Goal: Task Accomplishment & Management: Manage account settings

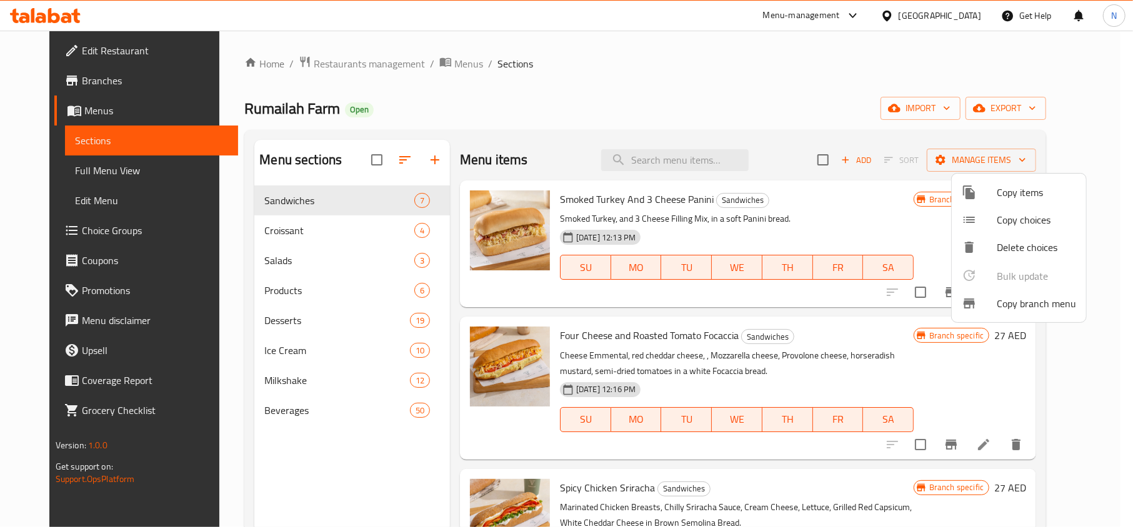
click at [955, 18] on div at bounding box center [566, 263] width 1133 height 527
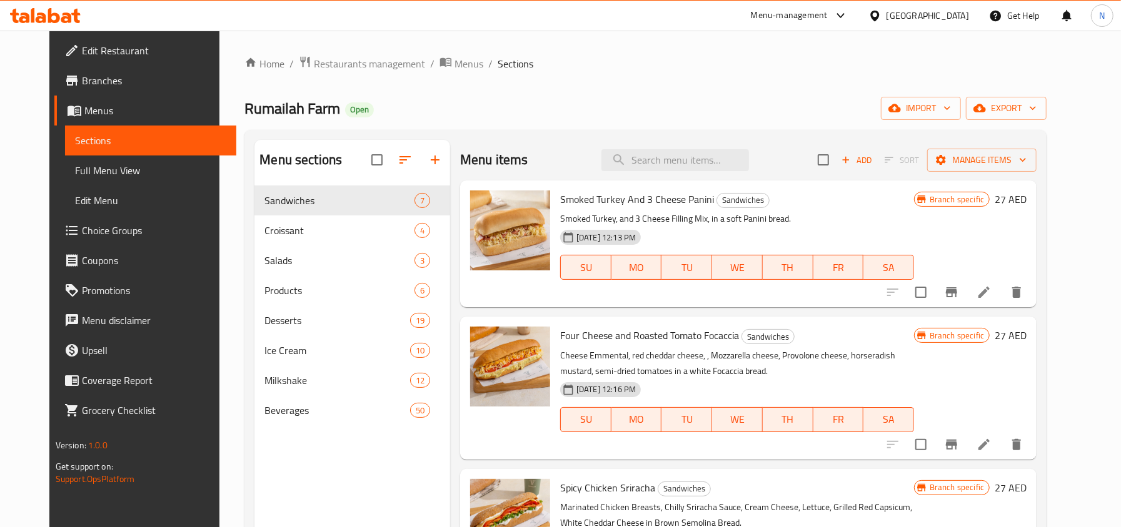
click at [955, 18] on div "United Arab Emirates" at bounding box center [927, 16] width 82 height 14
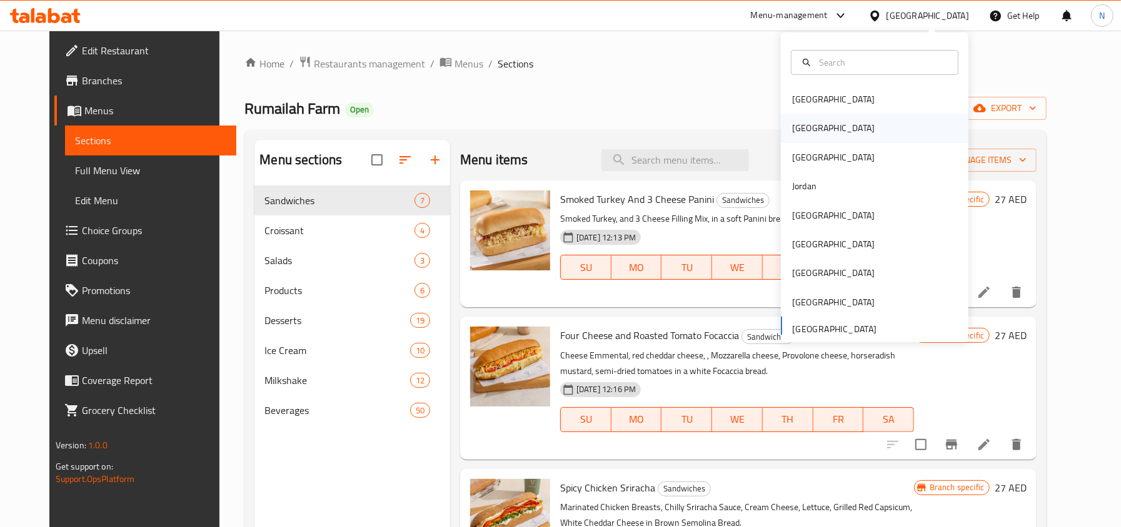
click at [831, 128] on div "[GEOGRAPHIC_DATA]" at bounding box center [874, 128] width 187 height 29
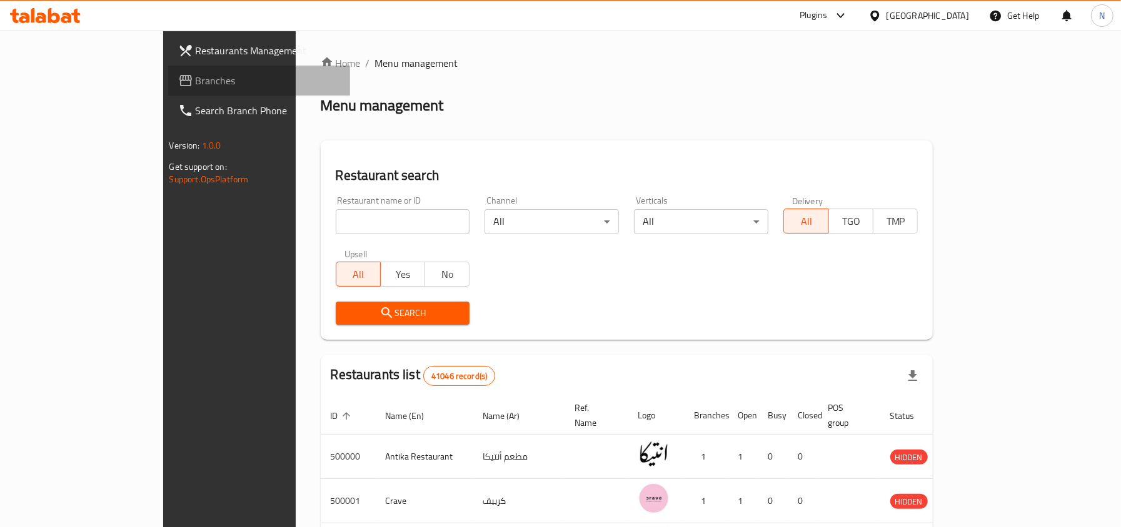
click at [196, 81] on span "Branches" at bounding box center [268, 80] width 144 height 15
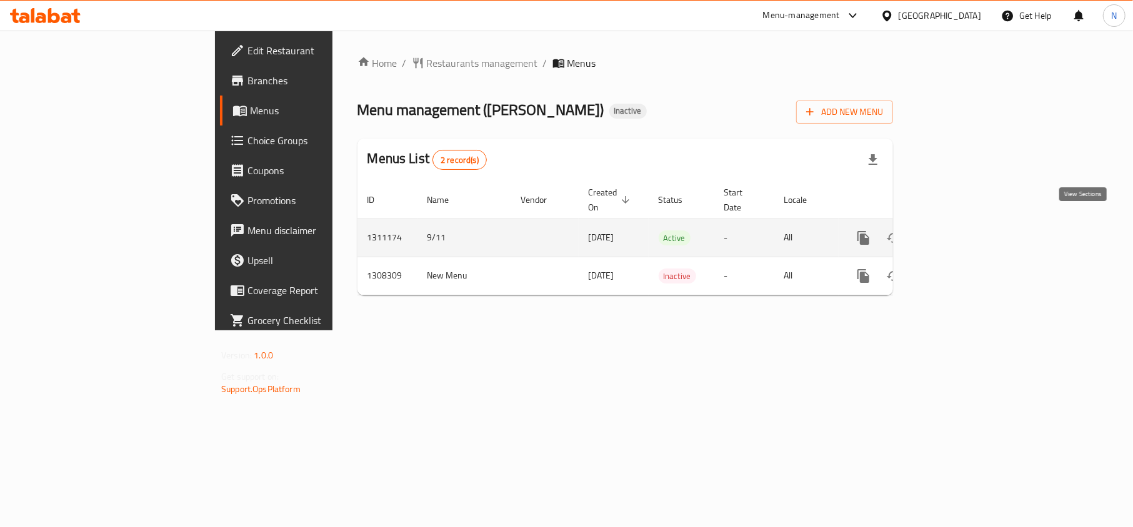
click at [961, 231] on icon "enhanced table" at bounding box center [953, 238] width 15 height 15
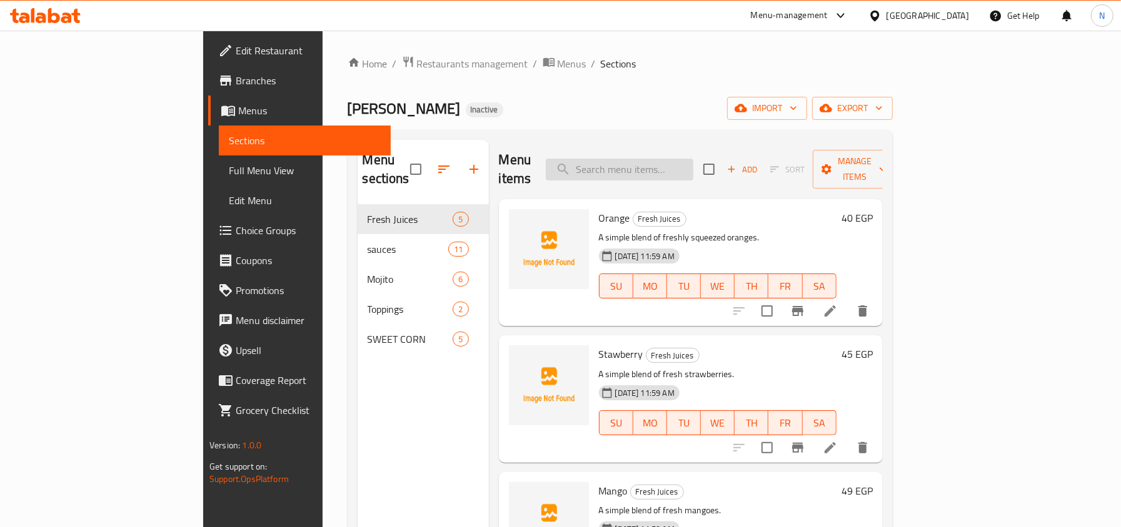
click at [649, 168] on input "search" at bounding box center [619, 170] width 147 height 22
paste input "Sweet Chili"
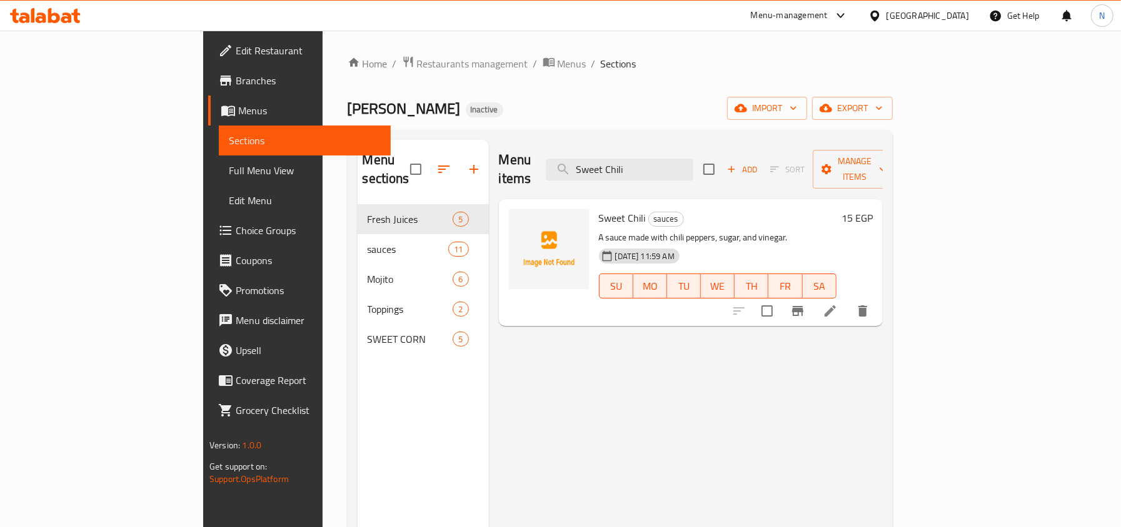
type input "Sweet Chili"
click at [847, 301] on li at bounding box center [829, 311] width 35 height 22
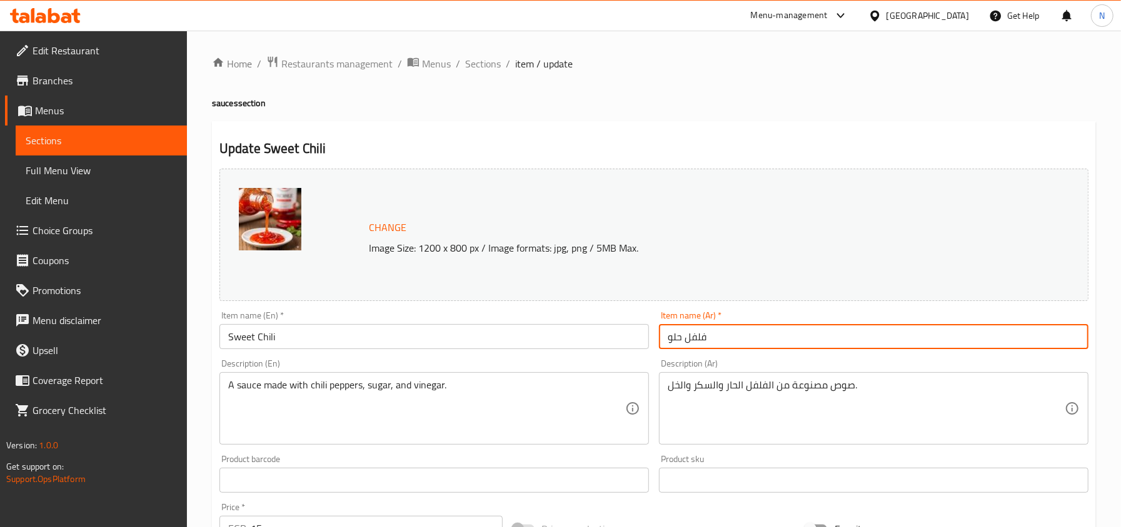
drag, startPoint x: 736, startPoint y: 339, endPoint x: 716, endPoint y: 338, distance: 20.0
click at [716, 338] on input "فلفل حلو" at bounding box center [873, 336] width 429 height 25
click at [782, 333] on input "فلفل حلو" at bounding box center [873, 336] width 429 height 25
drag, startPoint x: 714, startPoint y: 341, endPoint x: 591, endPoint y: 323, distance: 124.4
click at [591, 323] on div "Change Image Size: 1200 x 800 px / Image formats: jpg, png / 5MB Max. Item name…" at bounding box center [653, 442] width 879 height 557
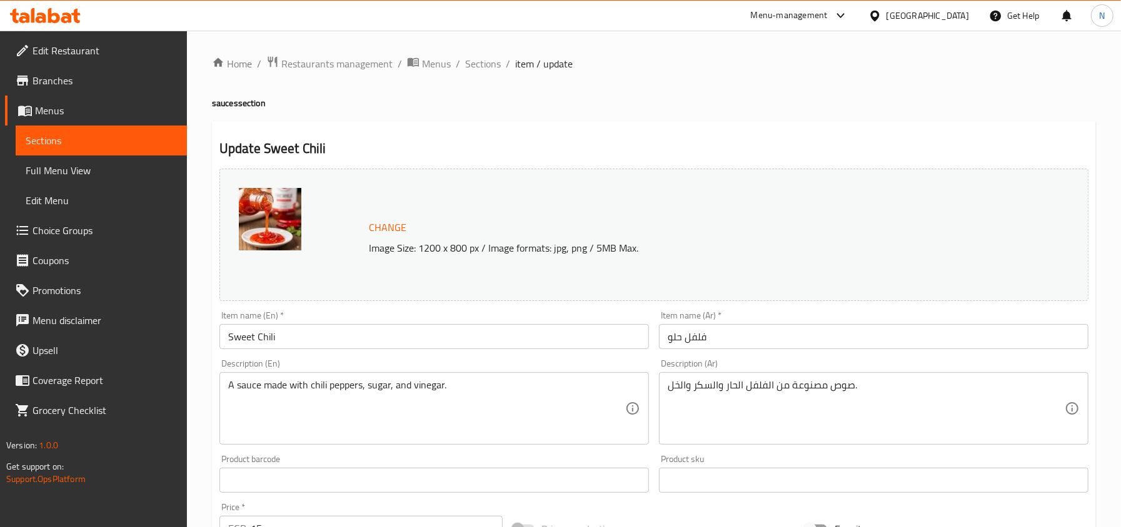
click at [717, 339] on input "فلفل حلو" at bounding box center [873, 336] width 429 height 25
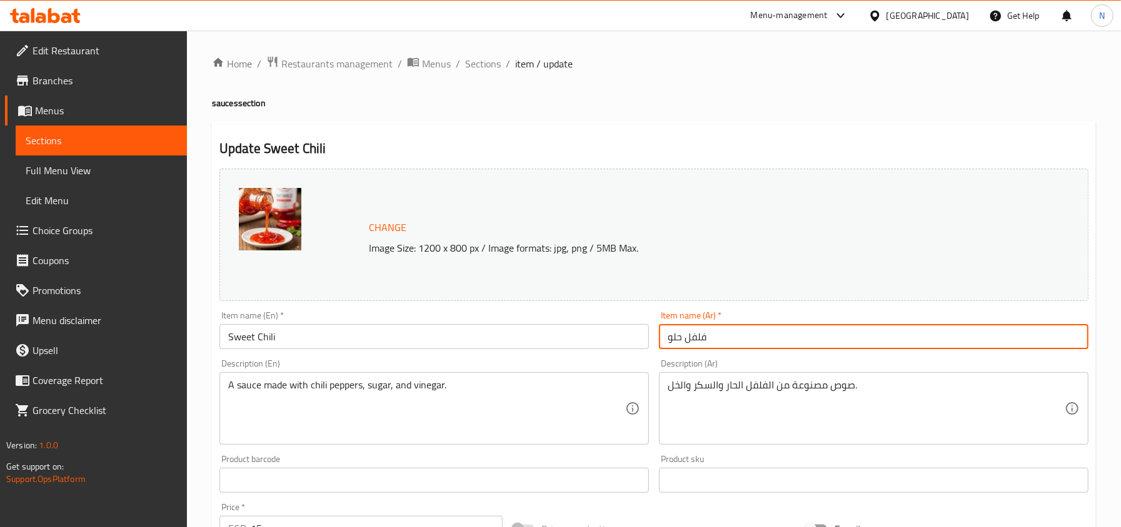
click at [717, 339] on input "فلفل حلو" at bounding box center [873, 336] width 429 height 25
paste input "سويت تشيلي"
type input "سويت تشيلي"
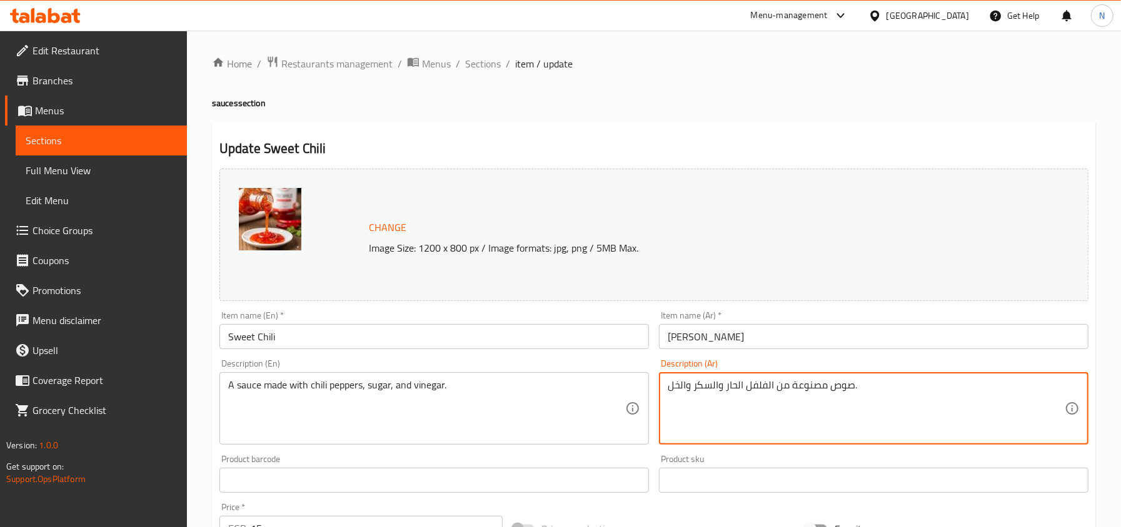
drag, startPoint x: 772, startPoint y: 390, endPoint x: 725, endPoint y: 388, distance: 47.5
click at [725, 388] on textarea "صوص مصنوعة من الفلفل الحار والسكر والخل." at bounding box center [865, 408] width 397 height 59
paste textarea "فلفل تشيلي"
type textarea "صوص مصنوعة من فلفل تشيلي والسكر والخل."
click at [756, 332] on input "سويت تشيلي" at bounding box center [873, 336] width 429 height 25
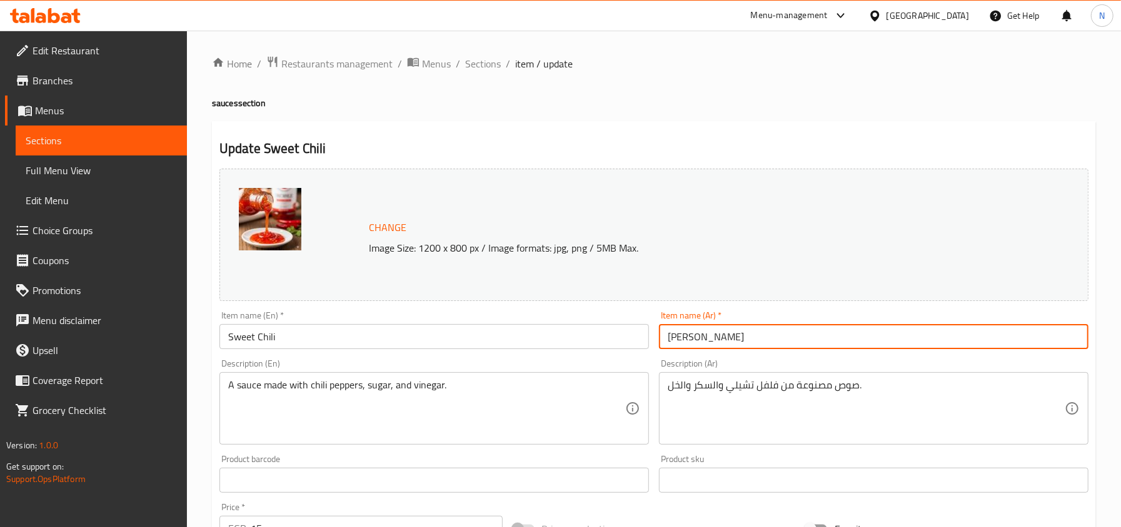
click at [466, 66] on span "Sections" at bounding box center [483, 63] width 36 height 15
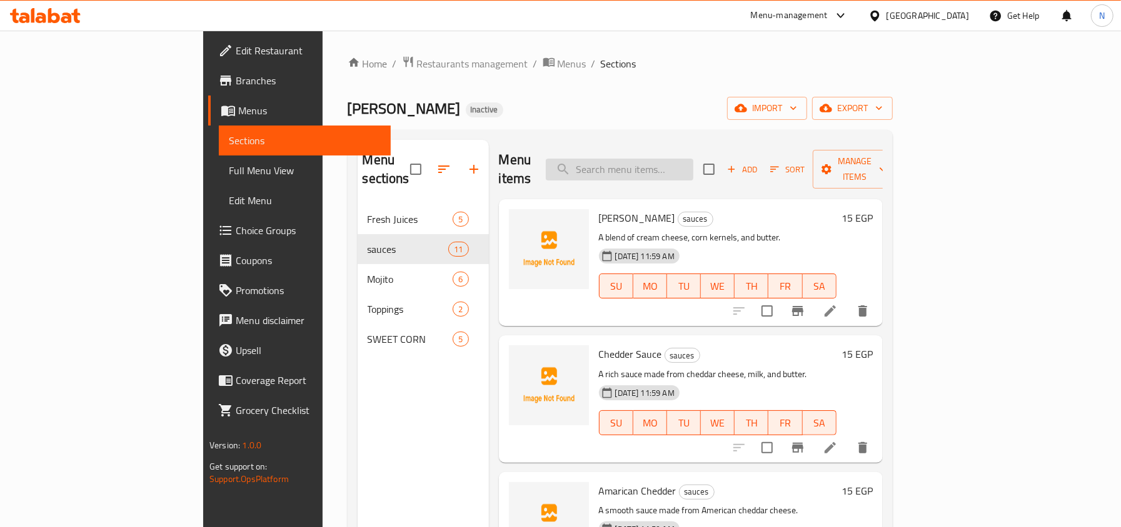
click at [690, 162] on input "search" at bounding box center [619, 170] width 147 height 22
paste input "Crimson Secret"
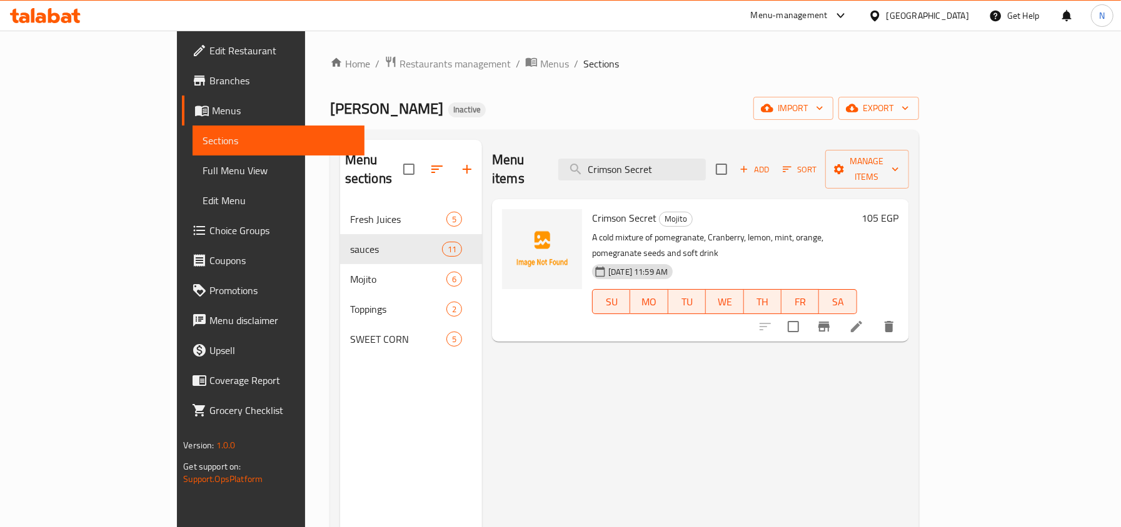
type input "Crimson Secret"
click at [904, 312] on div at bounding box center [827, 327] width 154 height 30
click at [864, 319] on icon at bounding box center [856, 326] width 15 height 15
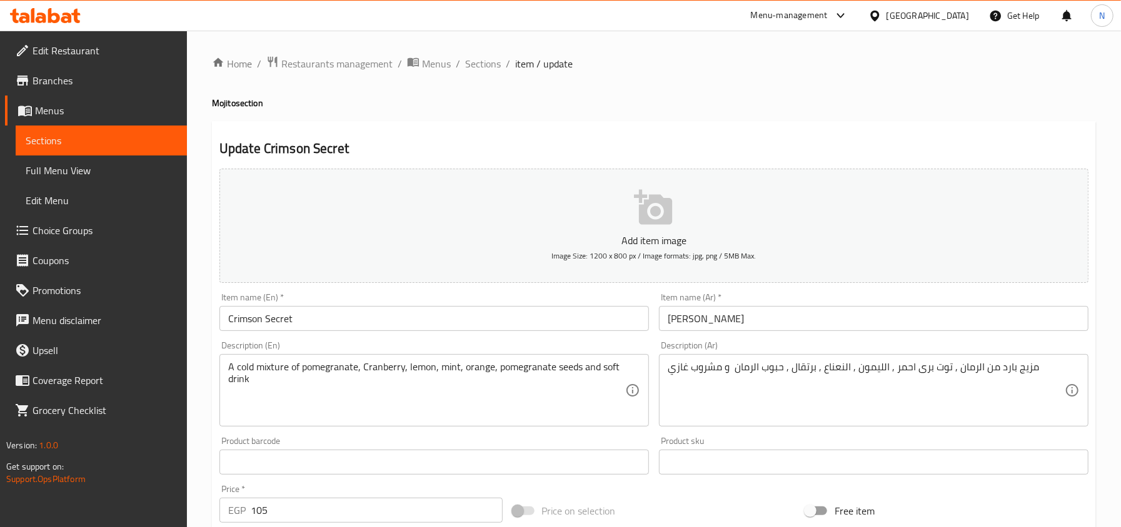
click at [489, 313] on input "Crimson Secret" at bounding box center [433, 318] width 429 height 25
click at [531, 307] on input "Crimson Secret" at bounding box center [433, 318] width 429 height 25
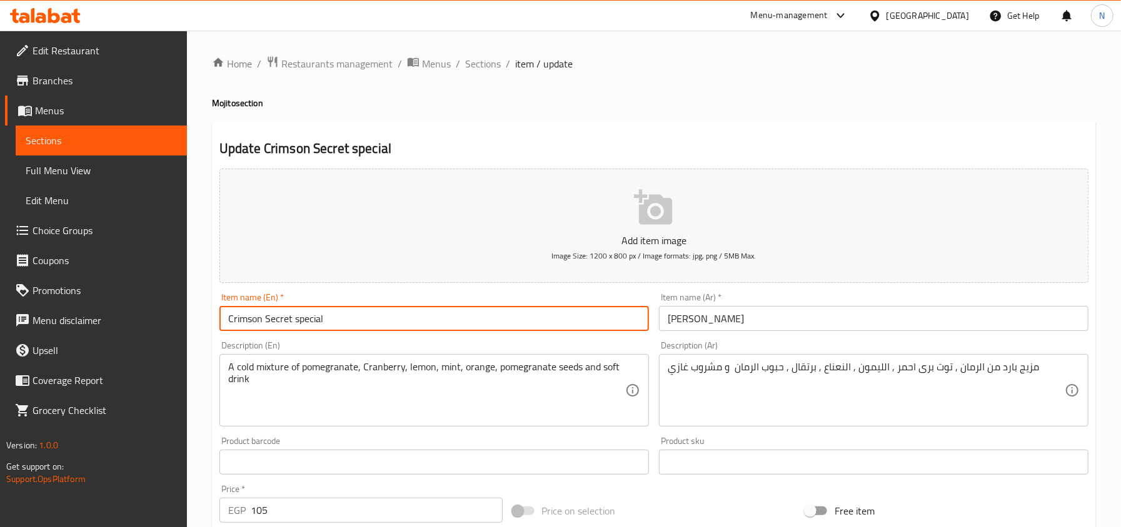
type input "Crimson Secret special"
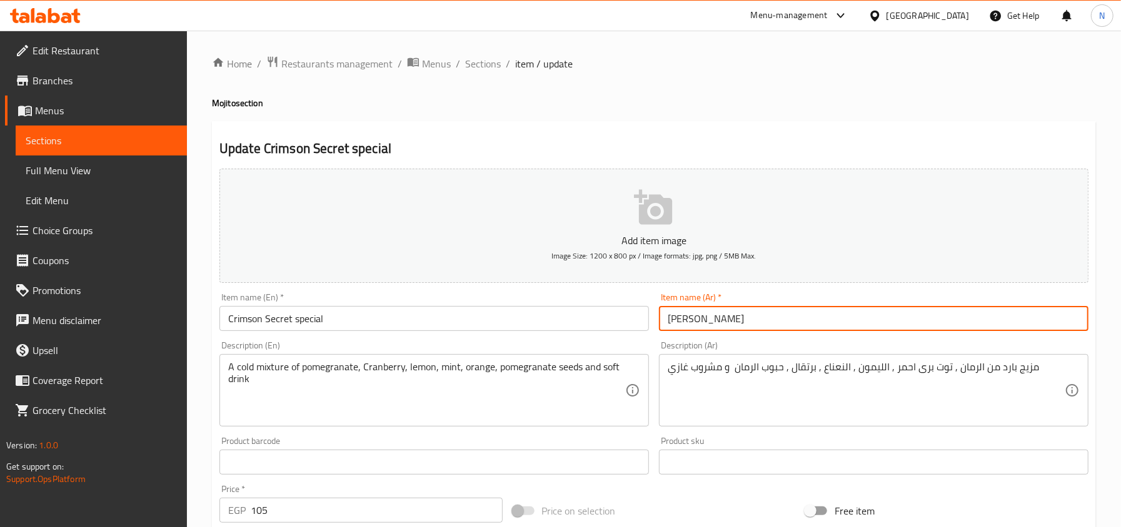
click at [787, 321] on input "[PERSON_NAME]" at bounding box center [873, 318] width 429 height 25
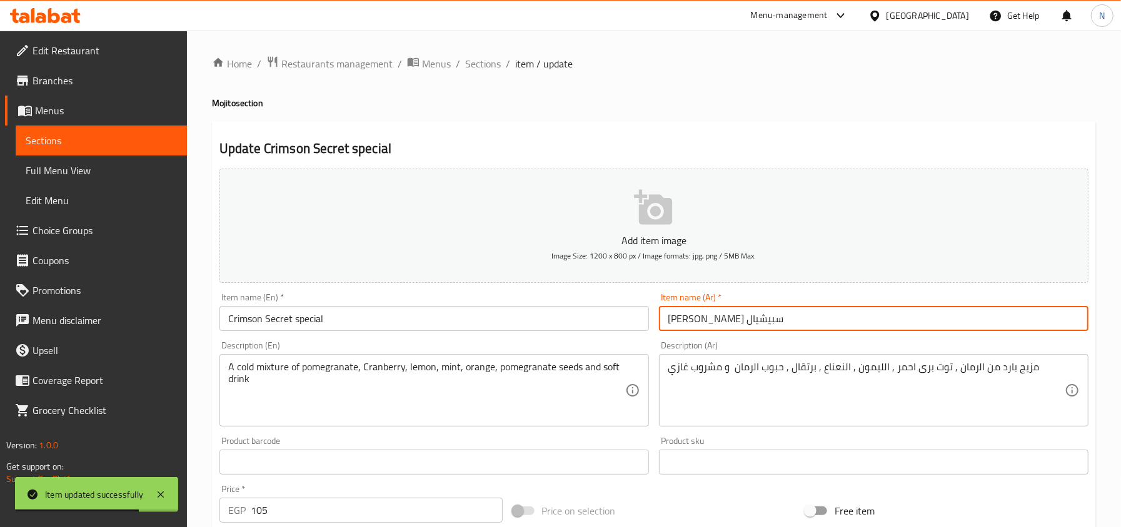
drag, startPoint x: 704, startPoint y: 316, endPoint x: 650, endPoint y: 333, distance: 56.3
click at [650, 333] on div "Add item image Image Size: 1200 x 800 px / Image formats: jpg, png / 5MB Max. I…" at bounding box center [653, 433] width 879 height 539
type input "[PERSON_NAME]"
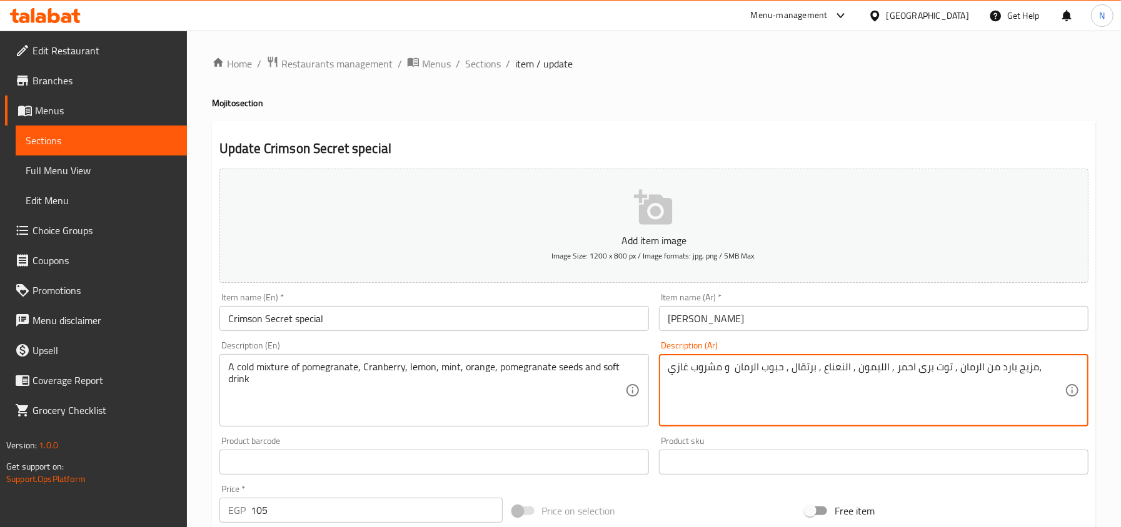
paste textarea "سبيشيال"
type textarea "مزيج بارد من الرمان , توت برى احمر , الليمون , النعناع , برتقال , حبوب الرمان و…"
click at [311, 323] on input "Crimson Secret special" at bounding box center [433, 318] width 429 height 25
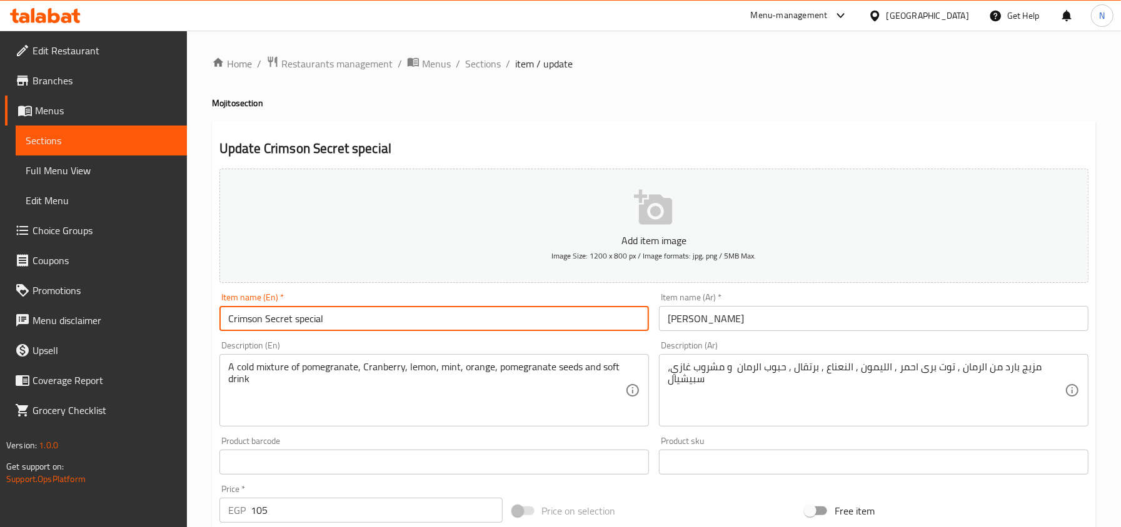
click at [311, 323] on input "Crimson Secret special" at bounding box center [433, 318] width 429 height 25
type input "Crimson Secret"
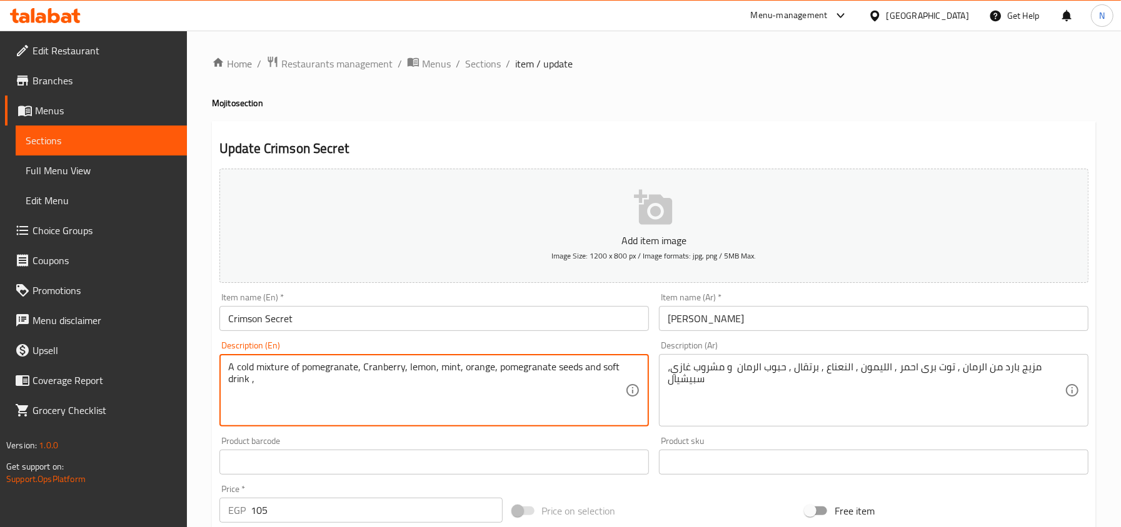
paste textarea "special"
type textarea "A cold mixture of pomegranate, Cranberry, lemon, mint, orange, pomegranate seed…"
click at [269, 331] on input "Crimson Secret" at bounding box center [433, 318] width 429 height 25
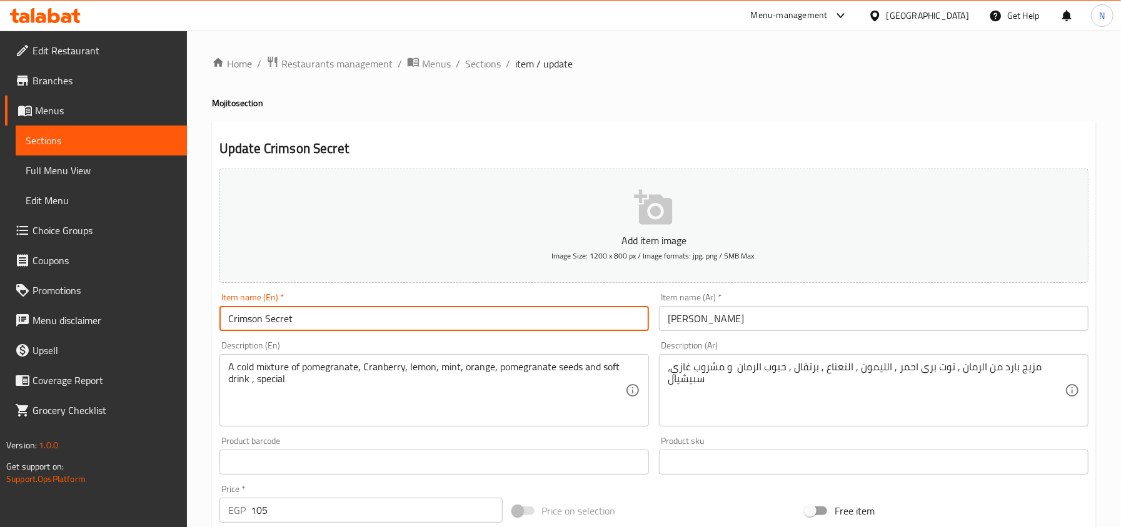
click at [481, 61] on span "Sections" at bounding box center [483, 63] width 36 height 15
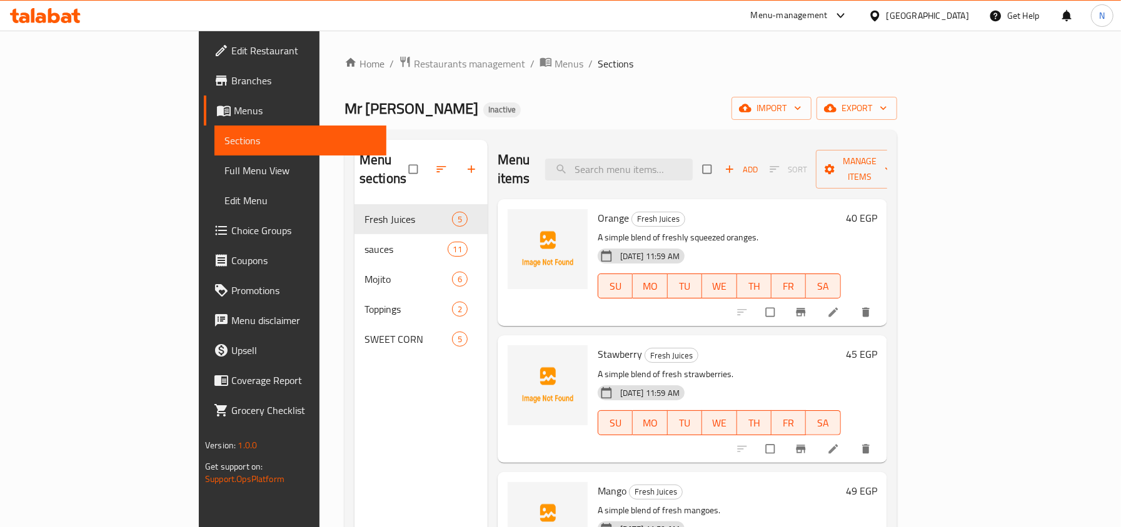
click at [224, 166] on span "Full Menu View" at bounding box center [299, 170] width 151 height 15
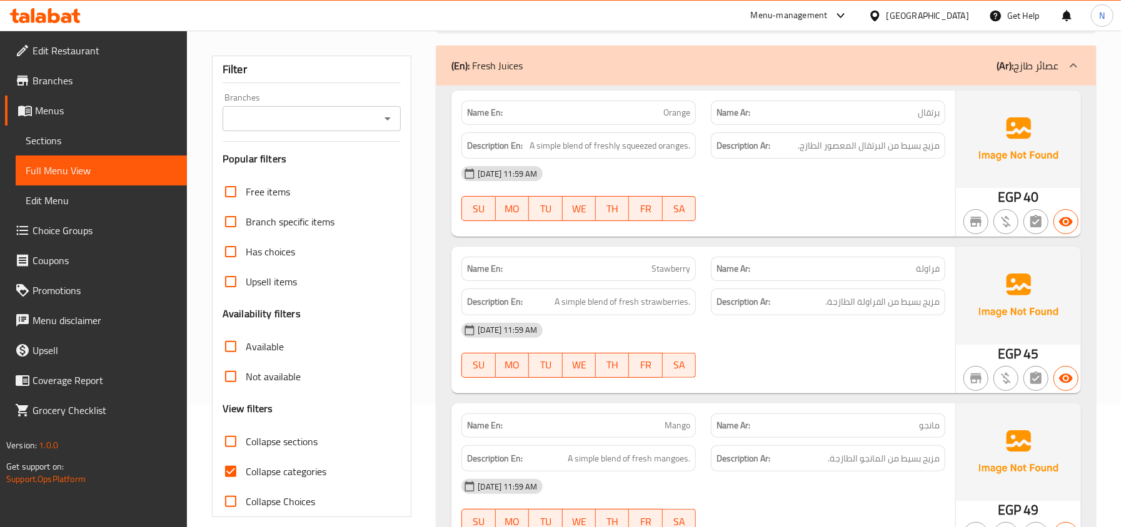
scroll to position [83, 0]
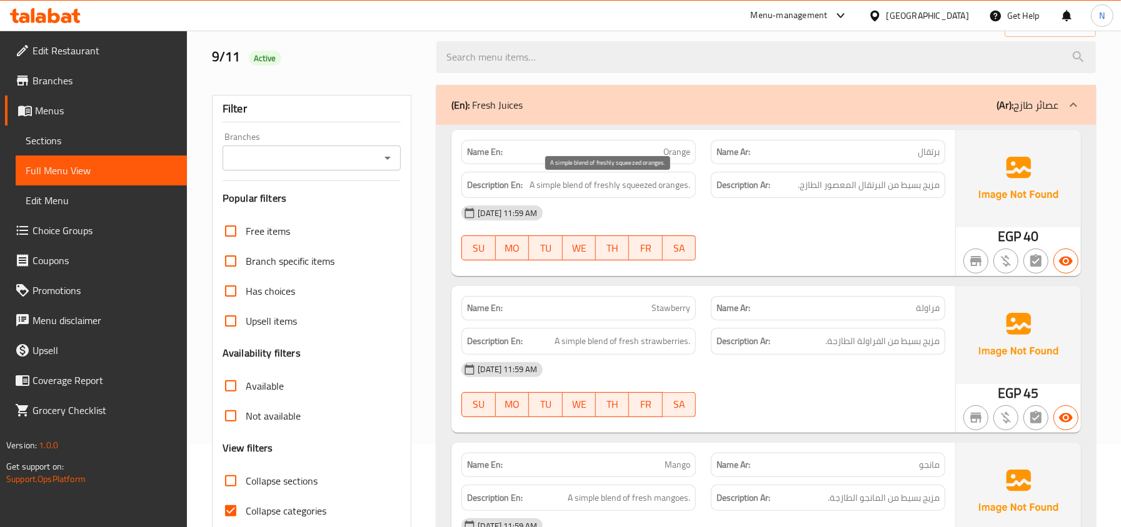
click at [651, 182] on span "A simple blend of freshly squeezed oranges." at bounding box center [609, 185] width 161 height 16
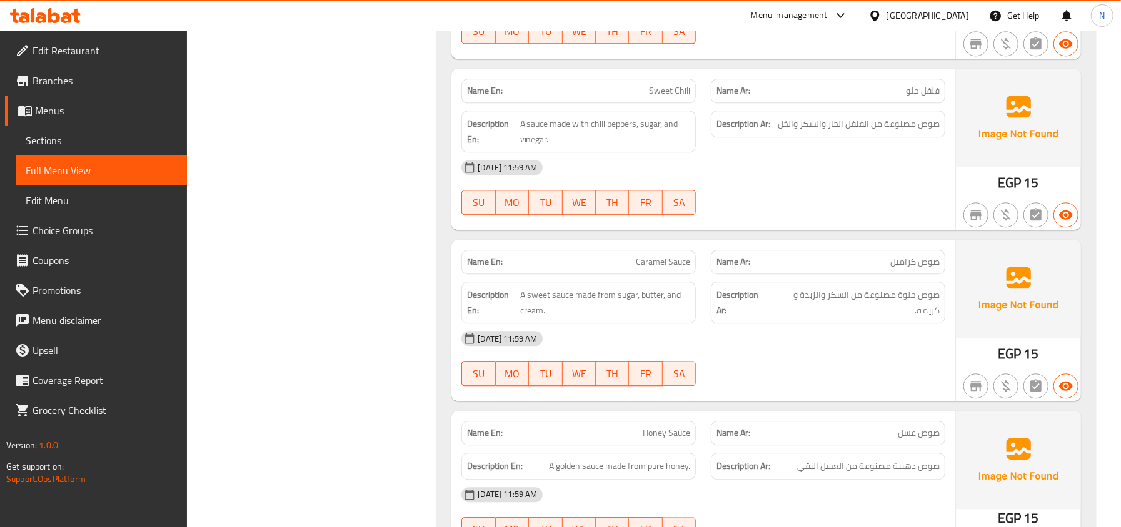
scroll to position [2166, 0]
click at [657, 102] on div "Name En: Sweet Chili" at bounding box center [578, 90] width 234 height 24
click at [661, 97] on span "Sweet Chili" at bounding box center [669, 90] width 41 height 13
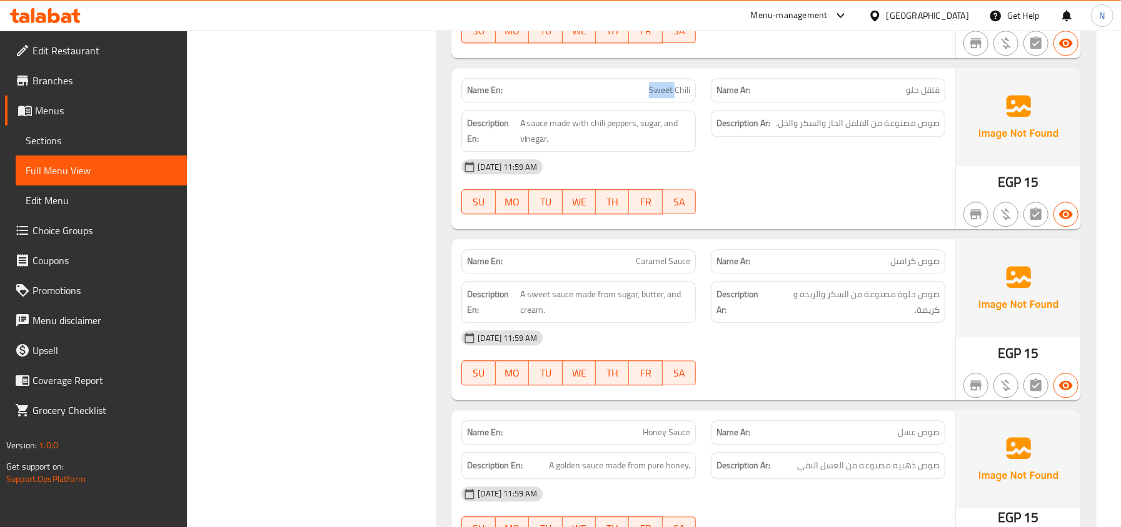
click at [661, 97] on span "Sweet Chili" at bounding box center [669, 90] width 41 height 13
click at [685, 175] on div "[DATE] 11:59 AM" at bounding box center [703, 167] width 499 height 30
drag, startPoint x: 636, startPoint y: 129, endPoint x: 591, endPoint y: 126, distance: 45.1
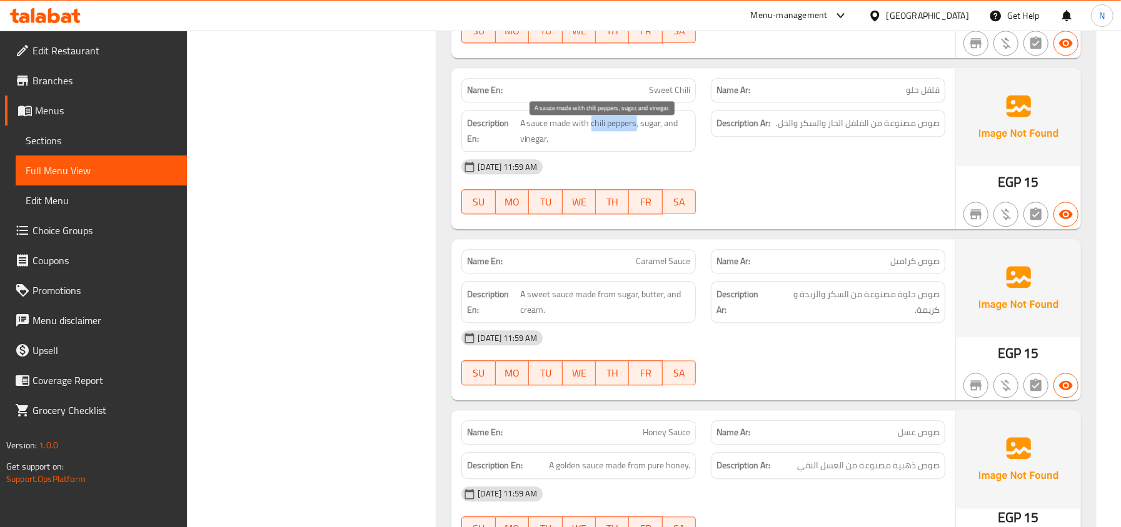
click at [591, 126] on span "A sauce made with chili peppers, sugar, and vinegar." at bounding box center [605, 131] width 171 height 31
copy span "chili peppers"
click at [654, 222] on div "SU MO TU WE TH FR SA" at bounding box center [578, 202] width 249 height 40
click at [651, 102] on div "Name En: Sweet Chili" at bounding box center [578, 90] width 234 height 24
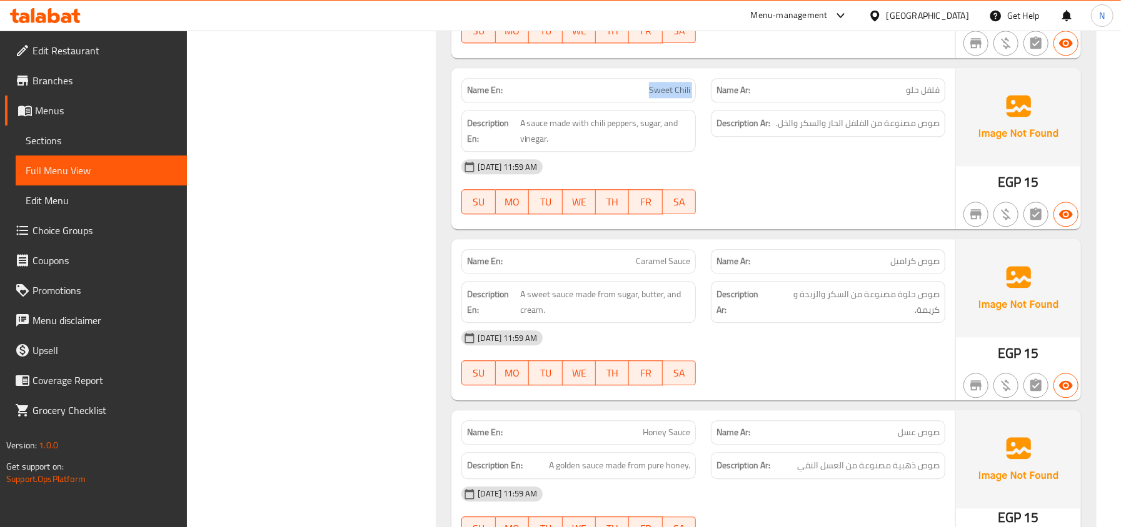
click at [651, 102] on div "Name En: Sweet Chili" at bounding box center [578, 90] width 234 height 24
copy span "Sweet Chili"
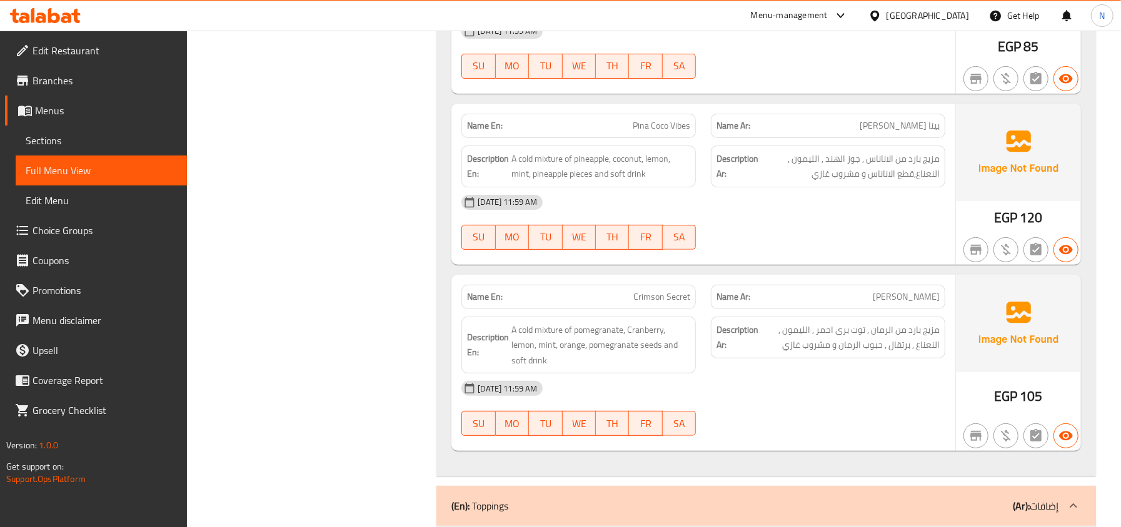
scroll to position [3583, 0]
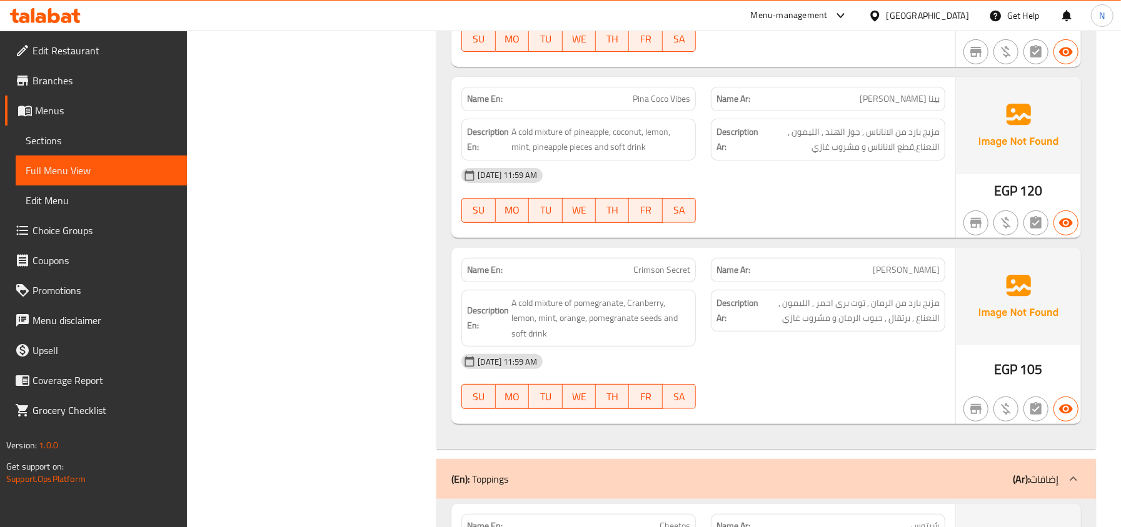
click at [671, 277] on span "Crimson Secret" at bounding box center [661, 270] width 57 height 13
copy span "Crimson Secret"
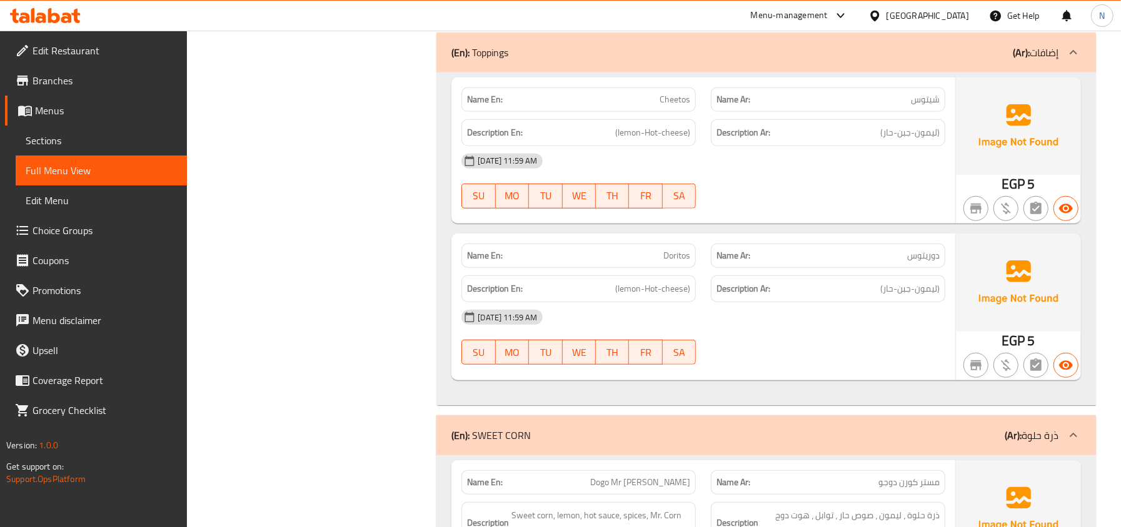
scroll to position [4000, 0]
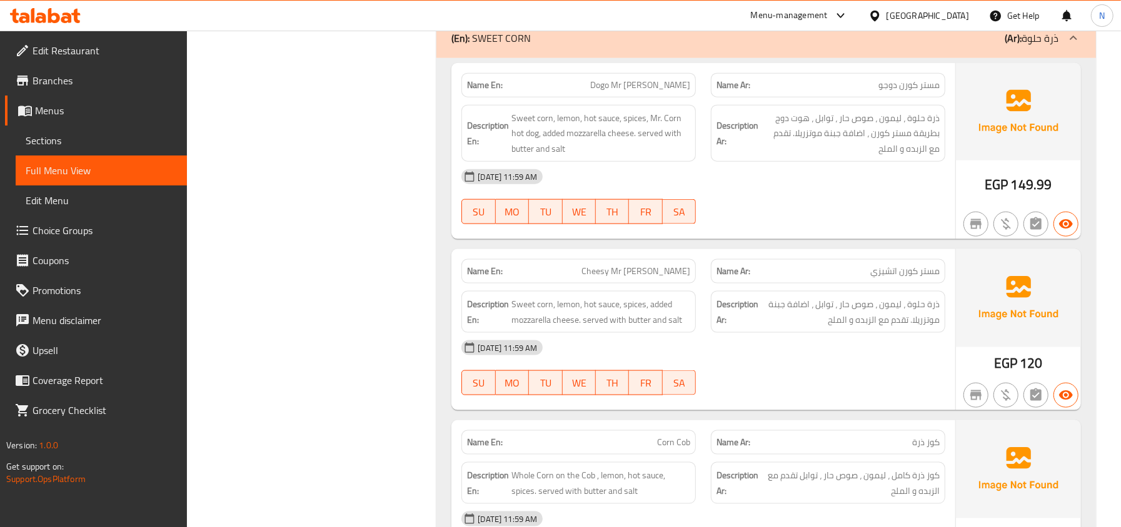
scroll to position [4416, 0]
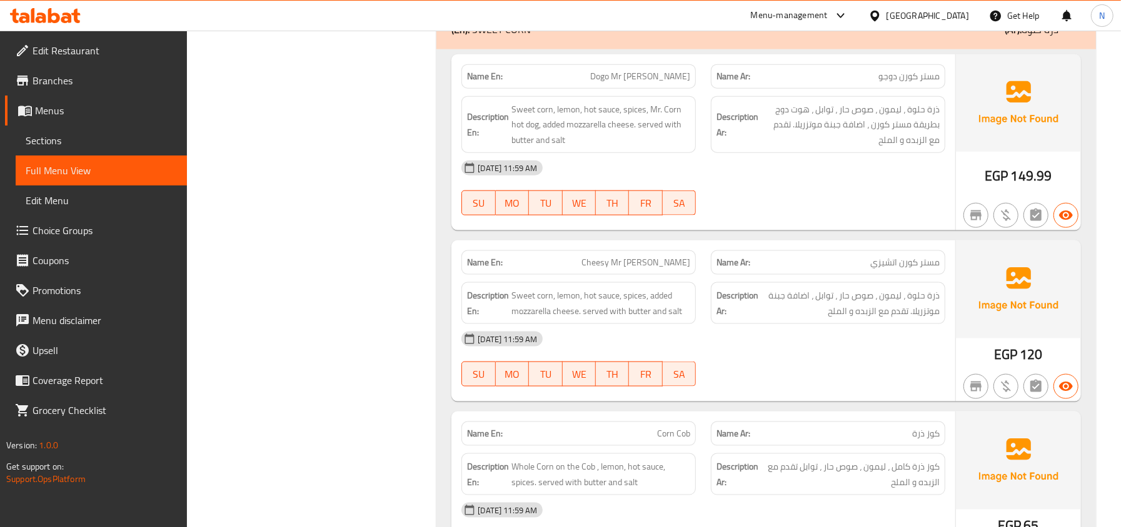
click at [700, 176] on div "[DATE] 11:59 AM" at bounding box center [703, 168] width 499 height 30
click at [661, 106] on div "Description En: Sweet corn, lemon, hot sauce, spices, Mr. Corn hot dog, added m…" at bounding box center [578, 125] width 249 height 72
click at [659, 83] on span "Dogo Mr [PERSON_NAME]" at bounding box center [640, 76] width 100 height 13
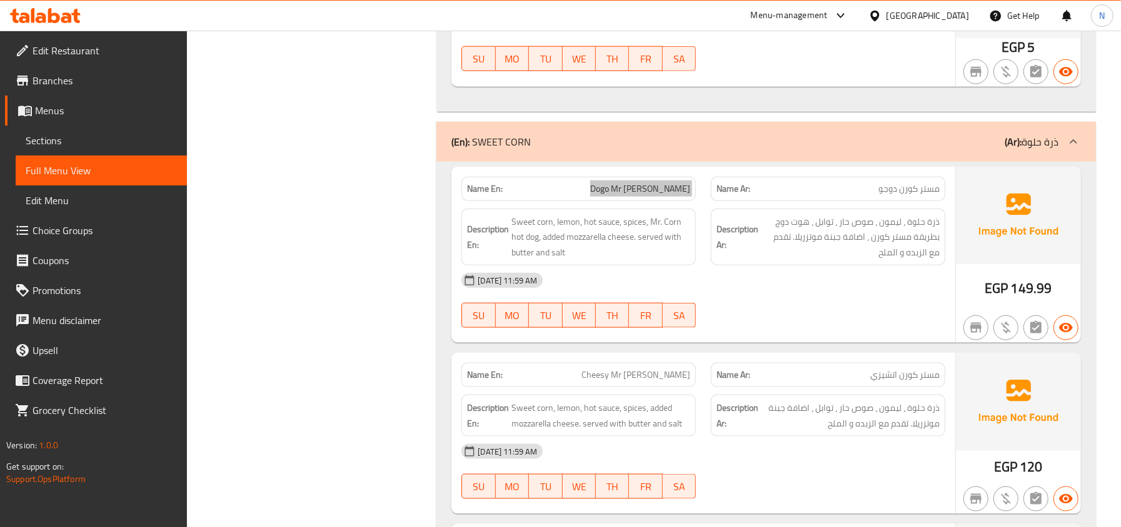
scroll to position [4207, 0]
